Goal: Transaction & Acquisition: Subscribe to service/newsletter

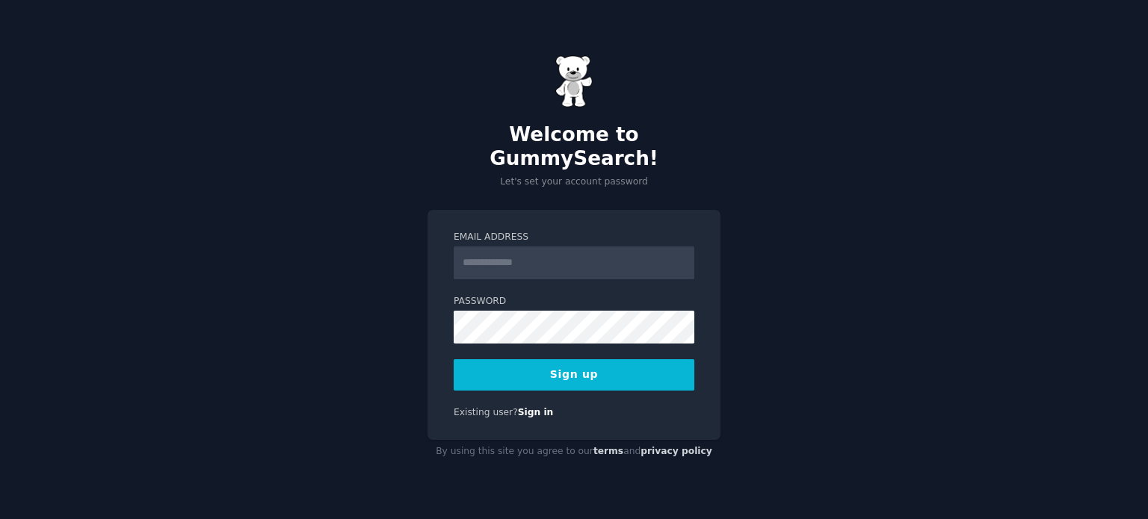
click at [534, 256] on input "Email Address" at bounding box center [574, 263] width 241 height 33
type input "**********"
click at [454, 364] on button "Sign up" at bounding box center [574, 374] width 241 height 31
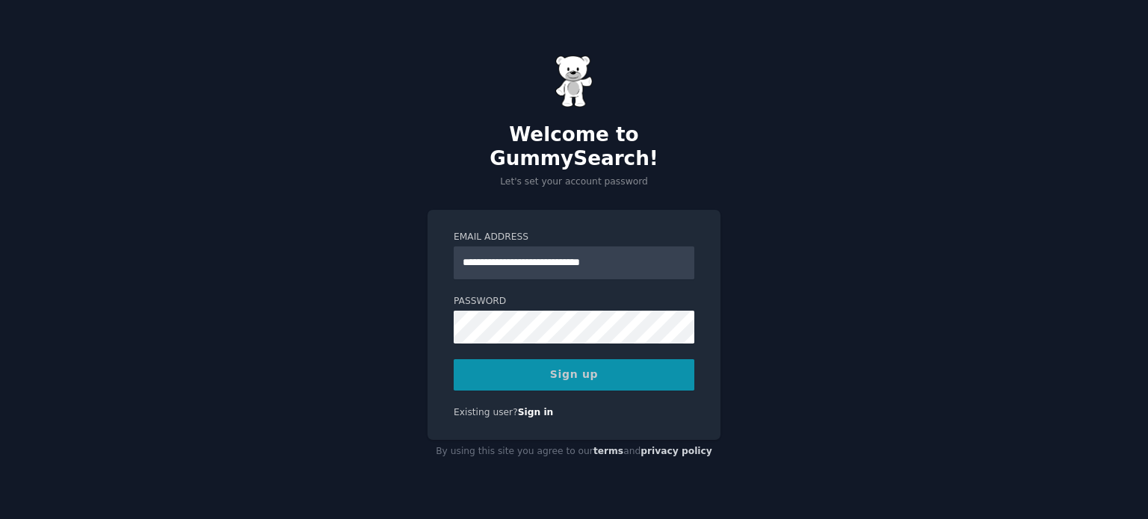
click at [542, 361] on div "Sign up" at bounding box center [574, 374] width 241 height 31
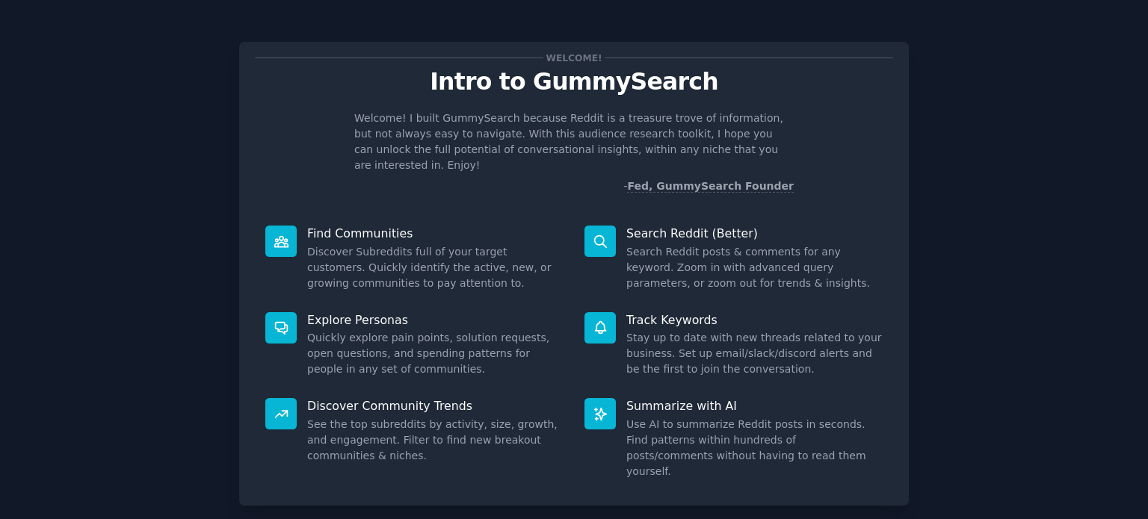
scroll to position [65, 0]
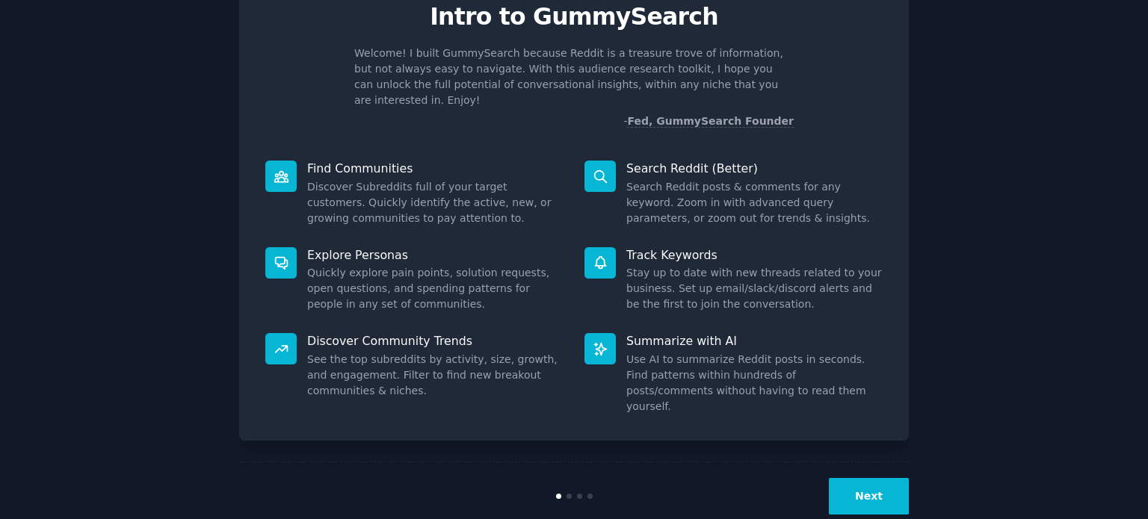
click at [861, 478] on button "Next" at bounding box center [869, 496] width 80 height 37
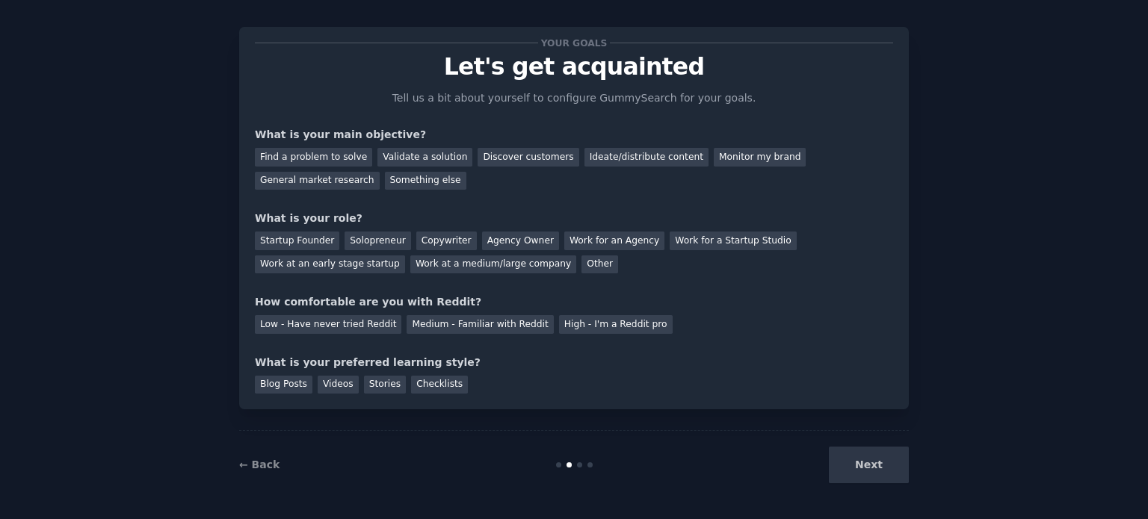
click at [861, 474] on div "Next" at bounding box center [796, 465] width 223 height 37
click at [330, 158] on div "Find a problem to solve" at bounding box center [313, 157] width 117 height 19
click at [406, 158] on div "Validate a solution" at bounding box center [424, 157] width 95 height 19
click at [489, 156] on div "Discover customers" at bounding box center [527, 157] width 101 height 19
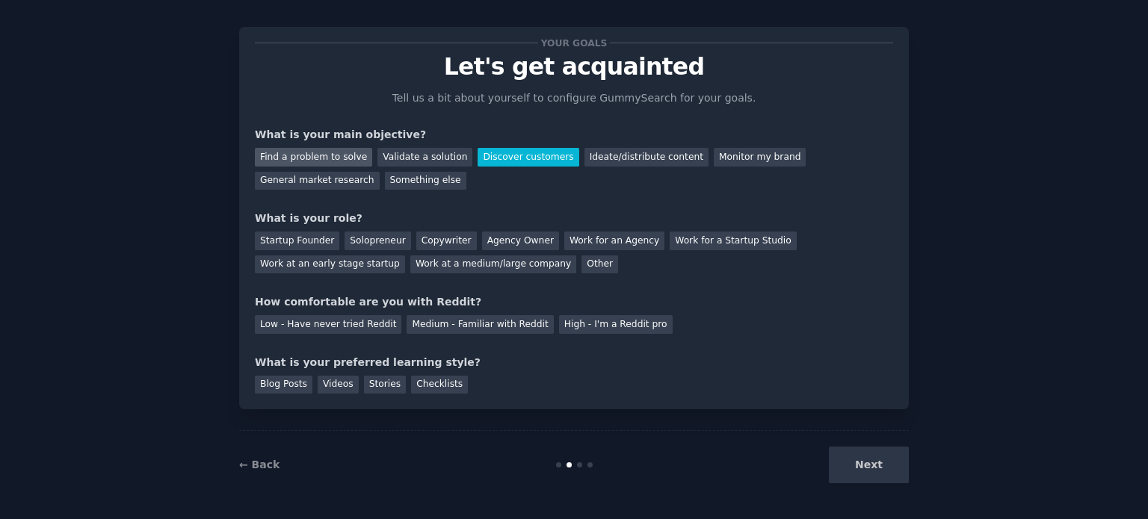
click at [290, 161] on div "Find a problem to solve" at bounding box center [313, 157] width 117 height 19
click at [581, 267] on div "Other" at bounding box center [599, 265] width 37 height 19
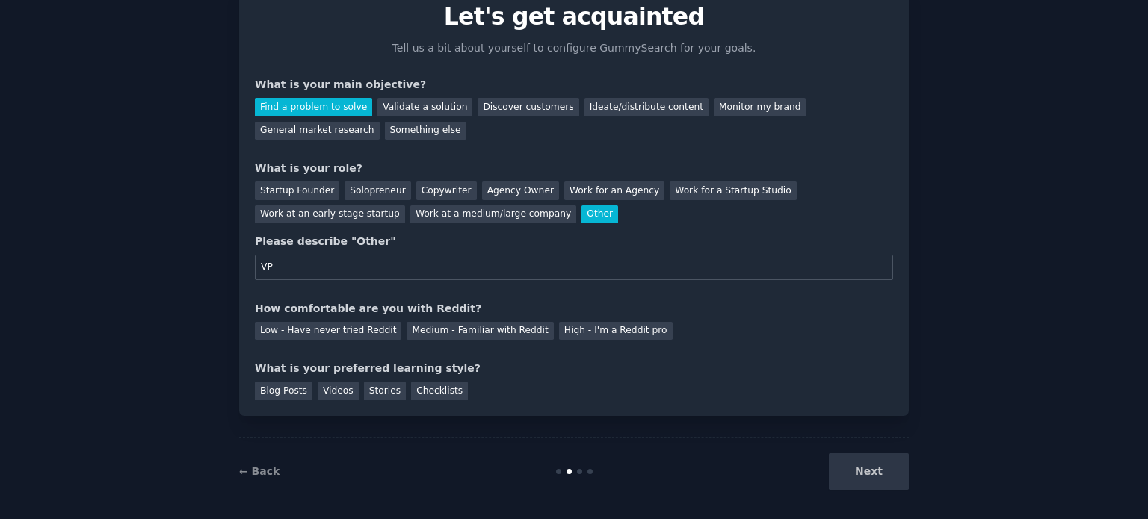
scroll to position [71, 0]
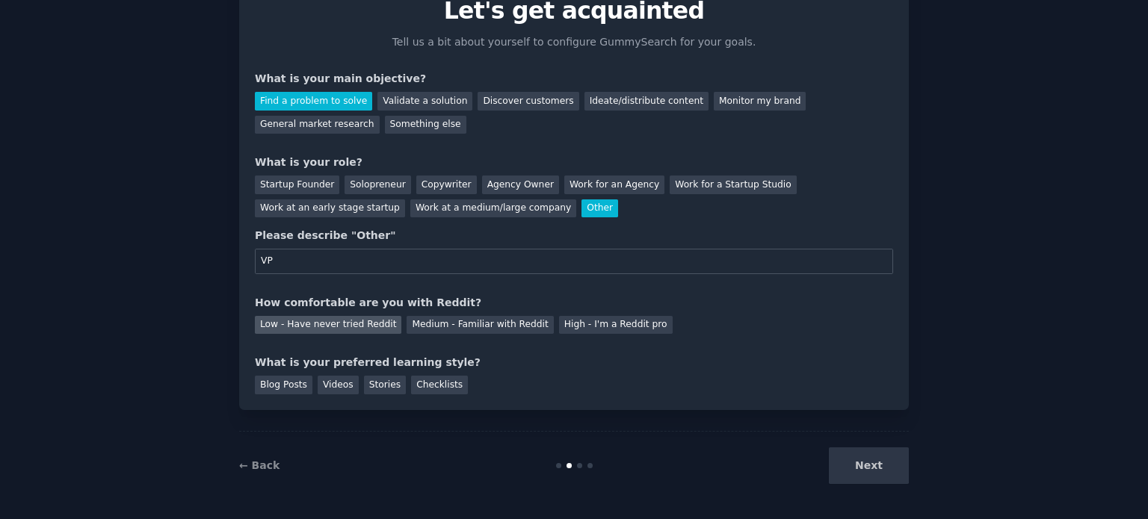
type input "VP"
click at [320, 328] on div "Low - Have never tried Reddit" at bounding box center [328, 325] width 146 height 19
click at [425, 383] on div "Checklists" at bounding box center [439, 385] width 57 height 19
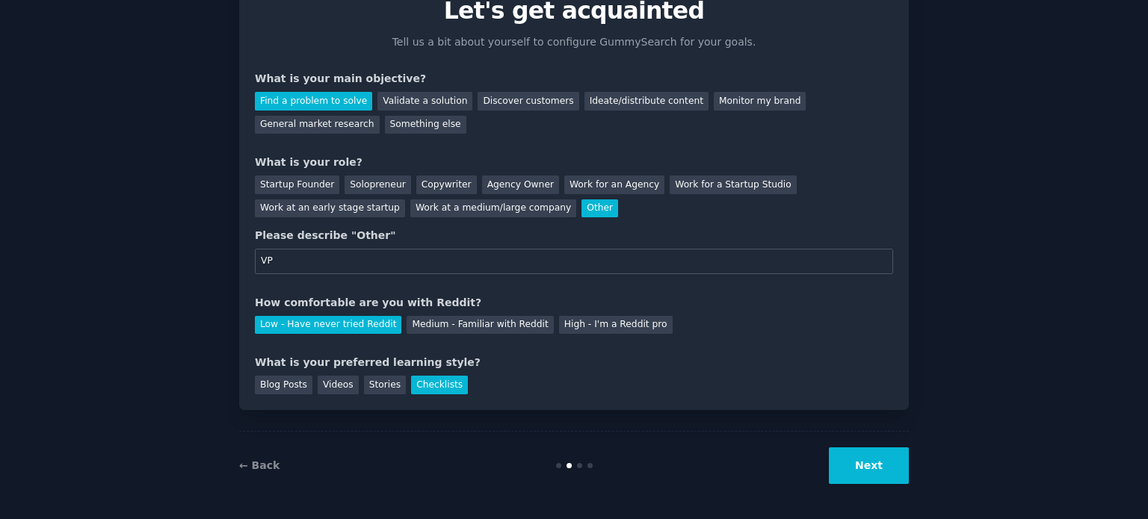
click at [900, 460] on button "Next" at bounding box center [869, 466] width 80 height 37
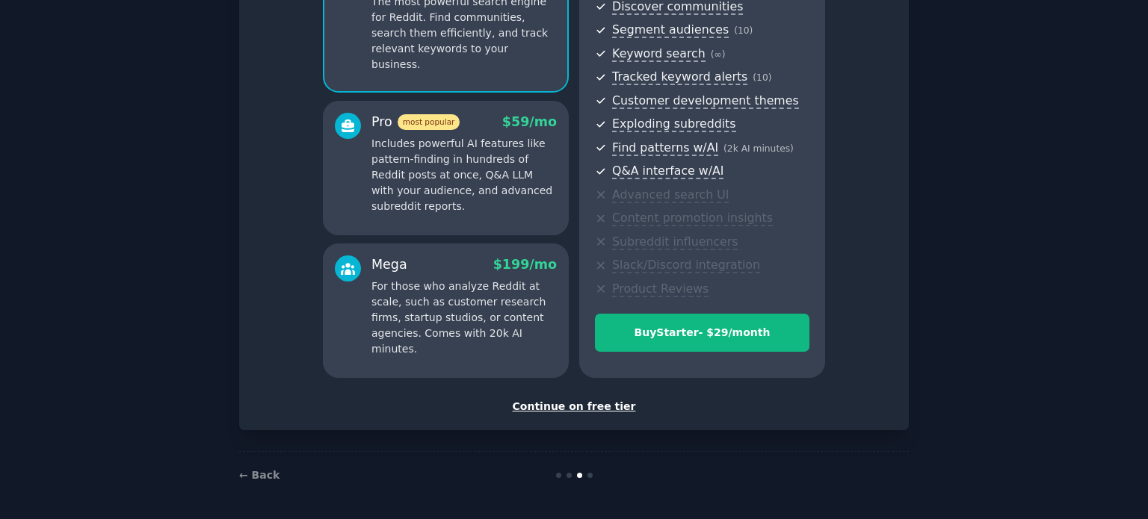
scroll to position [148, 0]
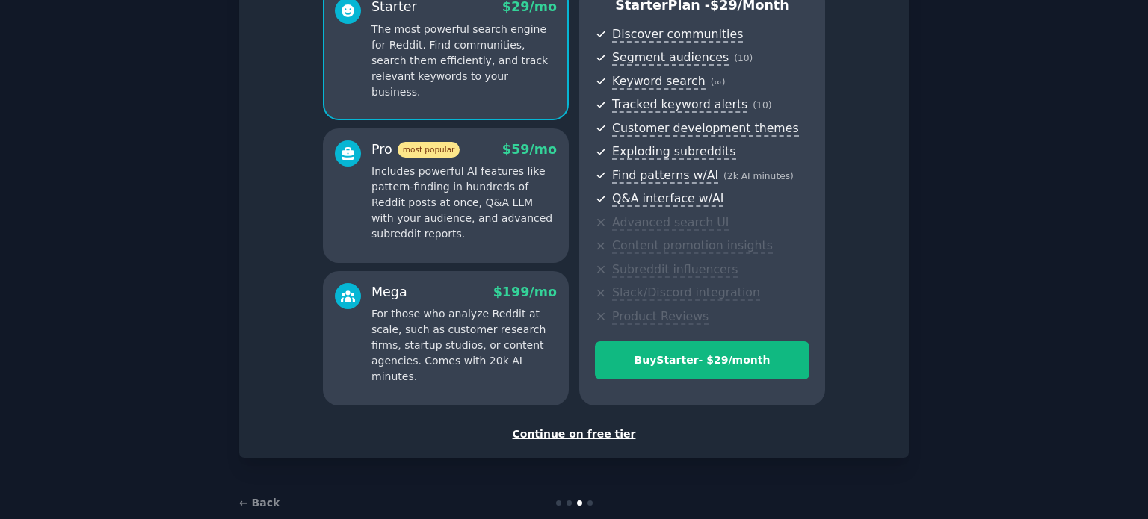
click at [590, 433] on div "Continue on free tier" at bounding box center [574, 435] width 638 height 16
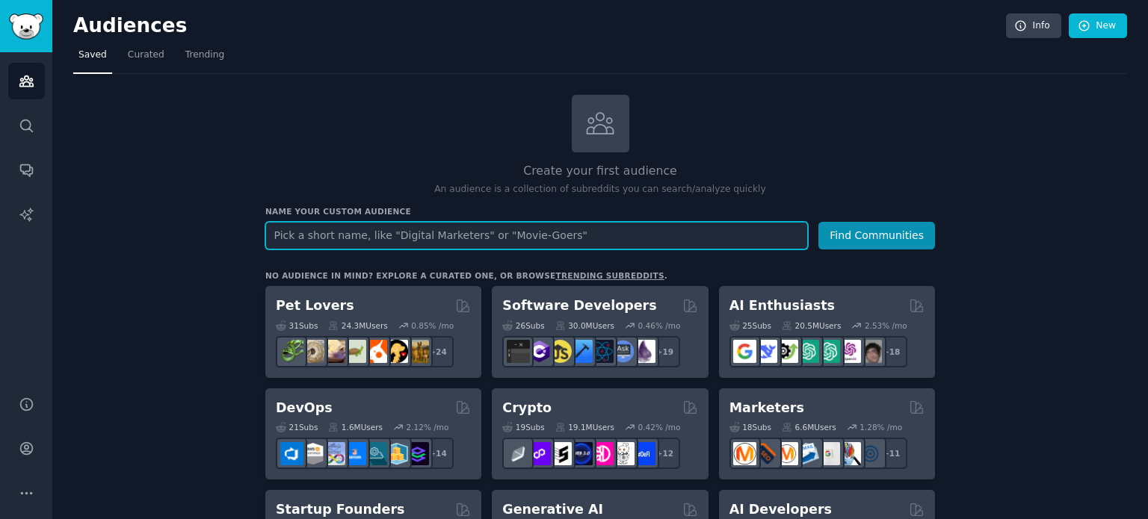
click at [495, 236] on input "text" at bounding box center [536, 236] width 542 height 28
click at [818, 222] on button "Find Communities" at bounding box center [876, 236] width 117 height 28
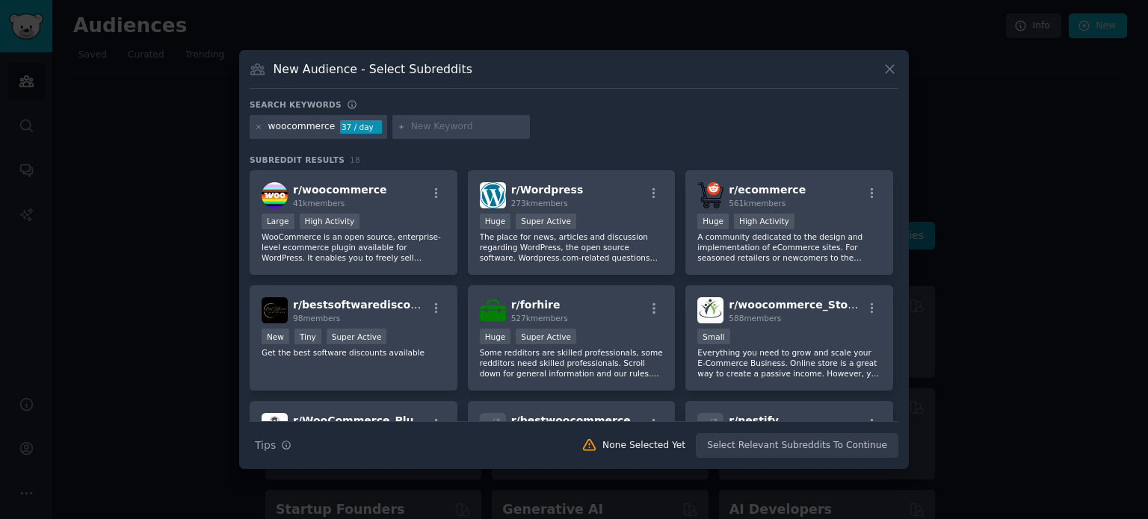
click at [875, 74] on div "New Audience - Select Subreddits" at bounding box center [574, 75] width 649 height 28
click at [884, 74] on icon at bounding box center [890, 69] width 16 height 16
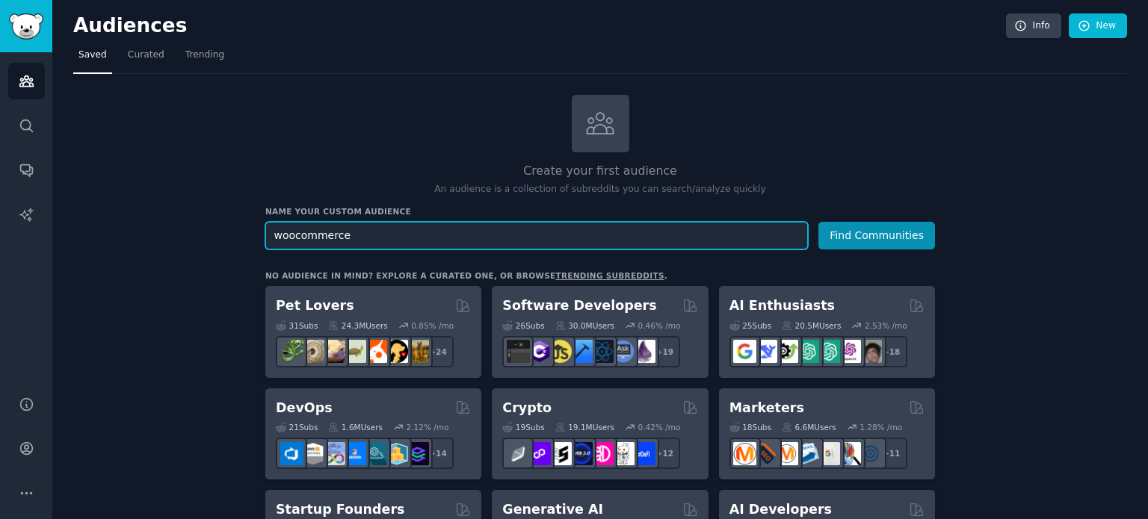
click at [398, 238] on input "woocommerce" at bounding box center [536, 236] width 542 height 28
click at [398, 238] on input "e" at bounding box center [536, 236] width 542 height 28
type input "ecommerce"
click at [818, 222] on button "Find Communities" at bounding box center [876, 236] width 117 height 28
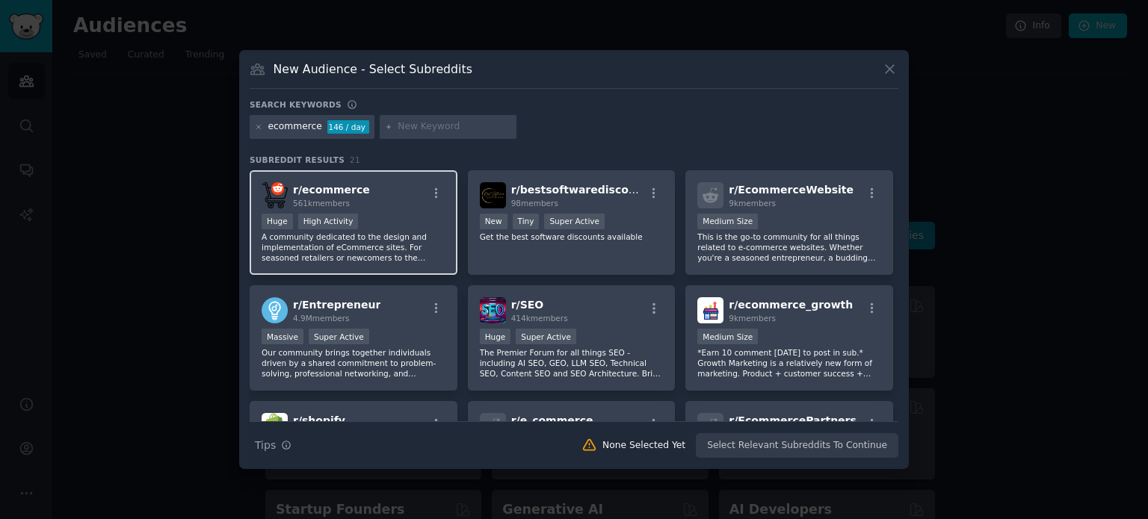
click at [405, 250] on p "A community dedicated to the design and implementation of eCommerce sites. For …" at bounding box center [354, 247] width 184 height 31
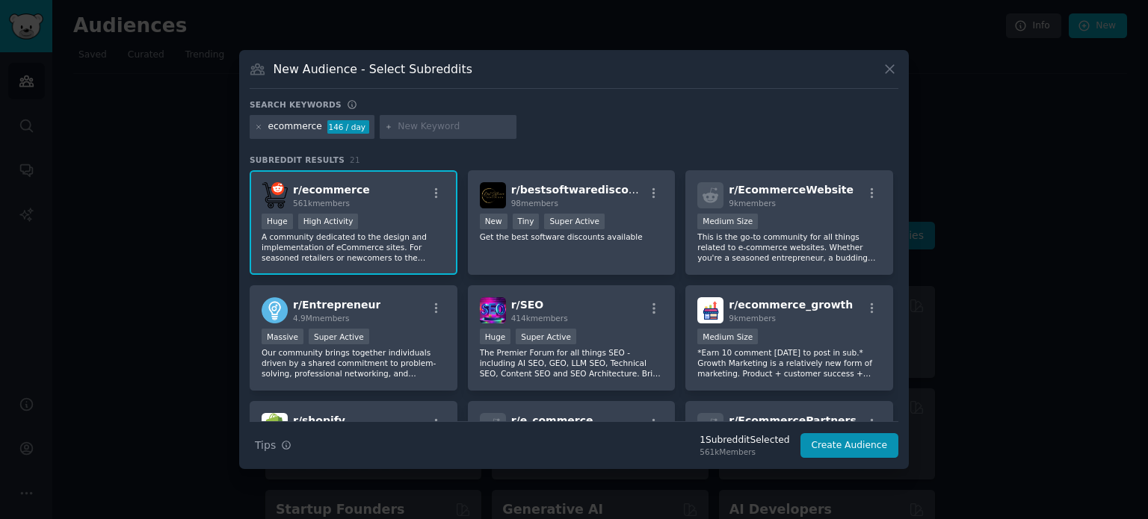
click at [368, 209] on div "r/ ecommerce 561k members Huge High Activity A community dedicated to the desig…" at bounding box center [354, 222] width 208 height 105
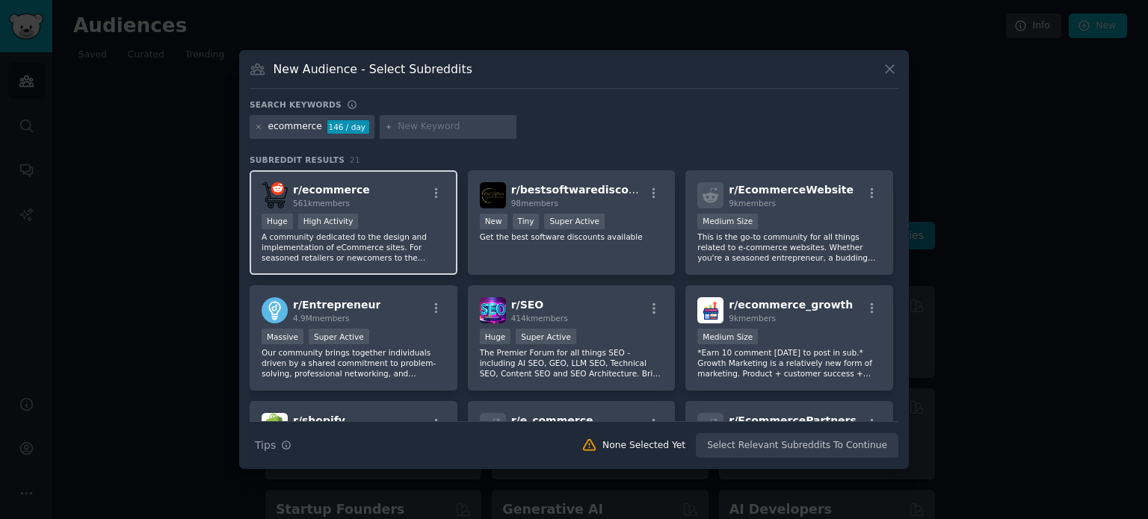
click at [368, 209] on div "r/ ecommerce 561k members Huge High Activity A community dedicated to the desig…" at bounding box center [354, 222] width 208 height 105
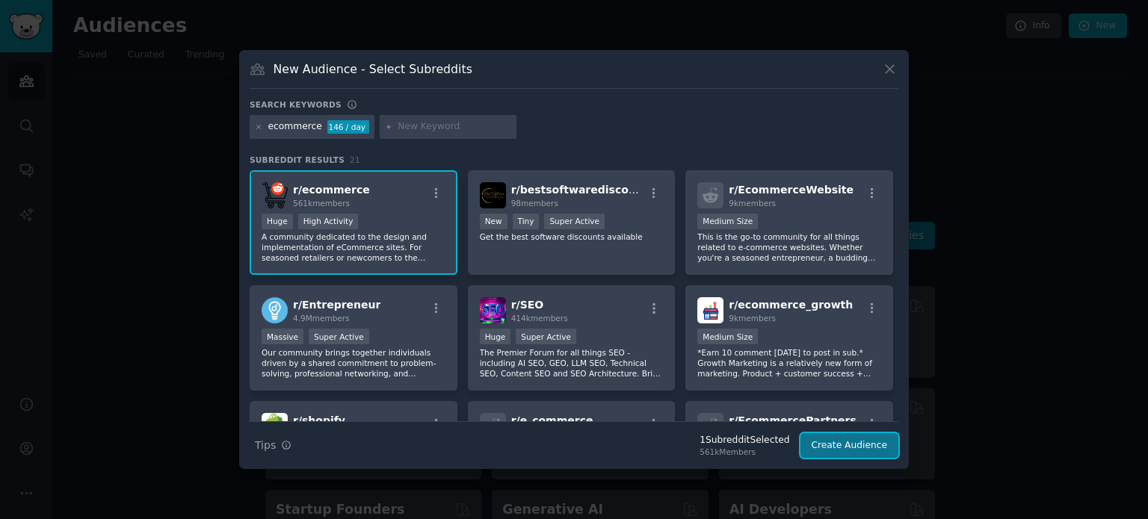
click at [861, 452] on button "Create Audience" at bounding box center [849, 445] width 99 height 25
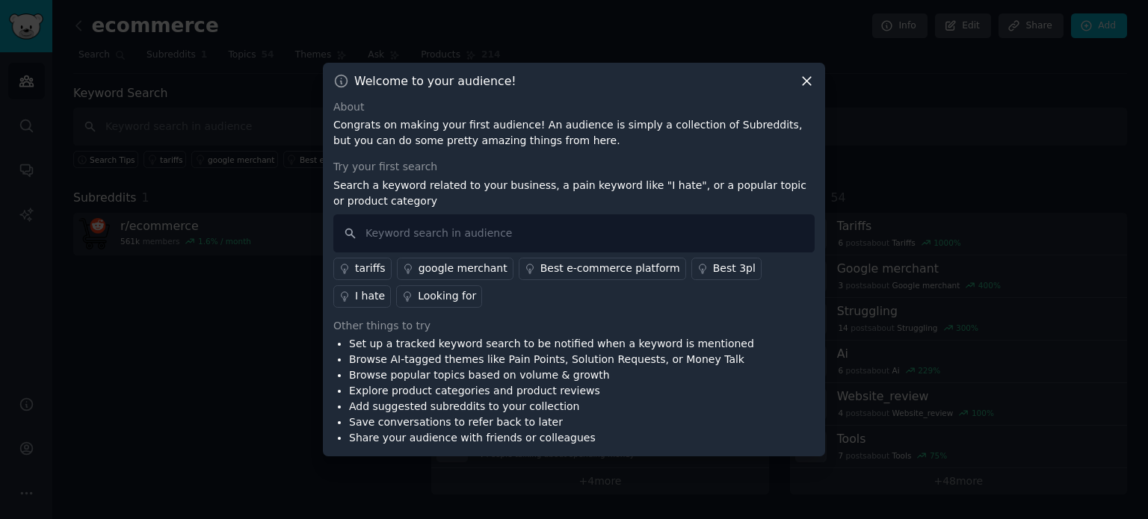
click at [799, 81] on icon at bounding box center [807, 81] width 16 height 16
